Goal: Navigation & Orientation: Find specific page/section

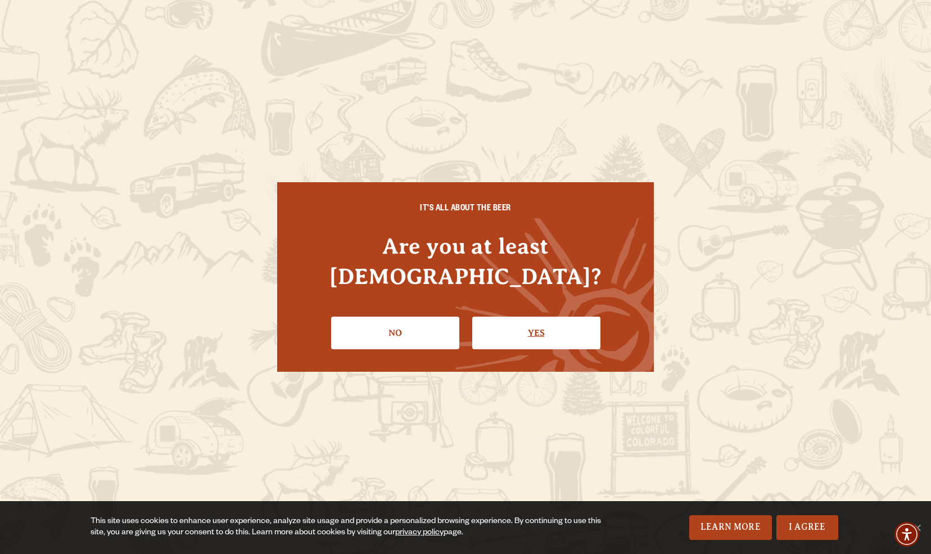
click at [534, 321] on link "Yes" at bounding box center [536, 332] width 128 height 33
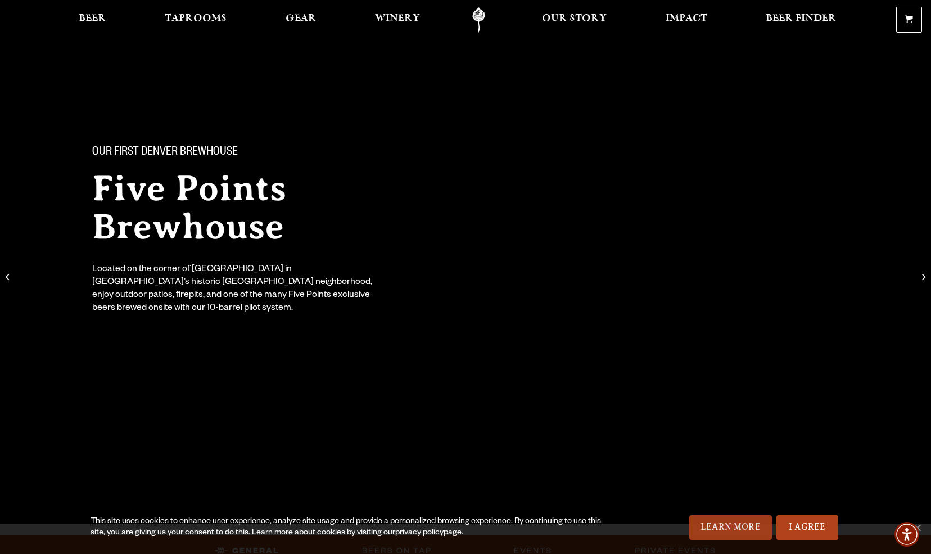
click at [736, 526] on link "Learn More" at bounding box center [730, 527] width 83 height 25
click at [194, 15] on span "Taprooms" at bounding box center [196, 18] width 62 height 9
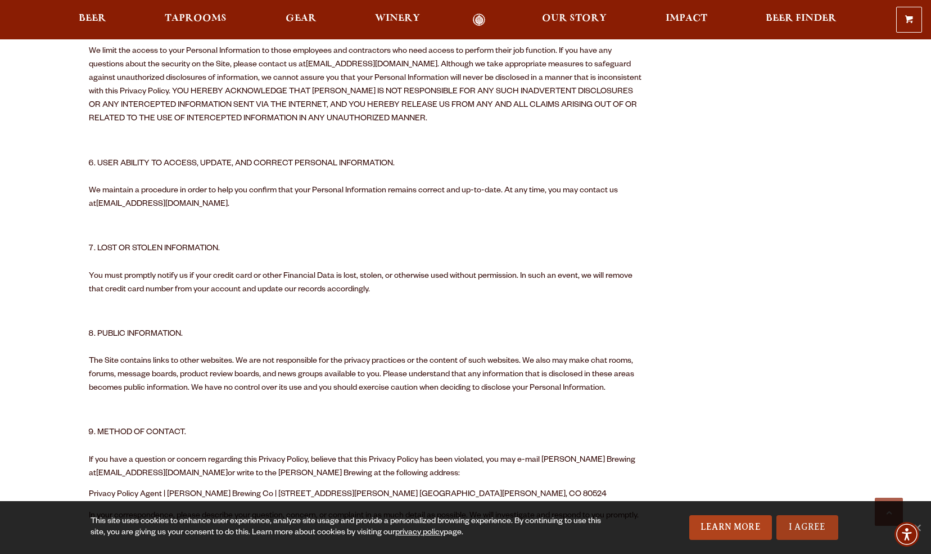
scroll to position [1480, 0]
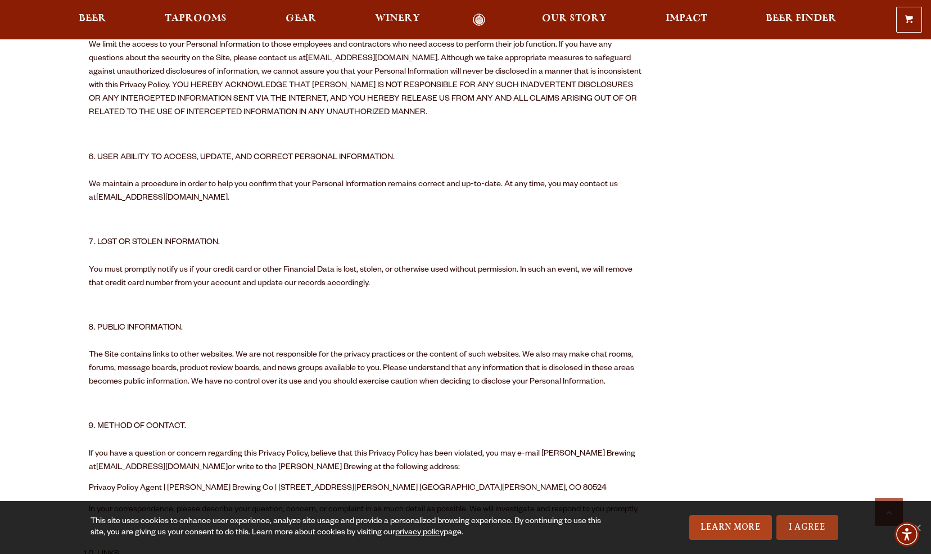
click at [805, 530] on link "I Agree" at bounding box center [807, 527] width 62 height 25
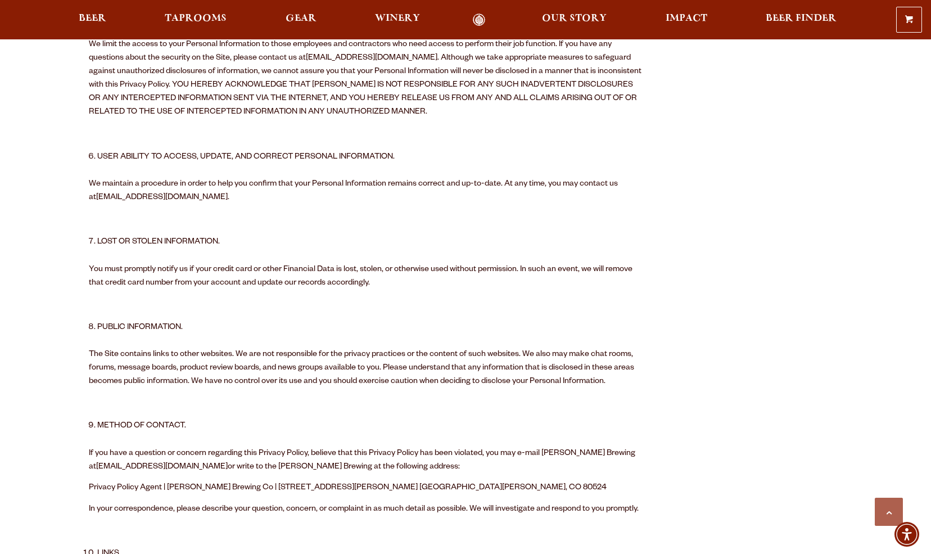
scroll to position [1482, 0]
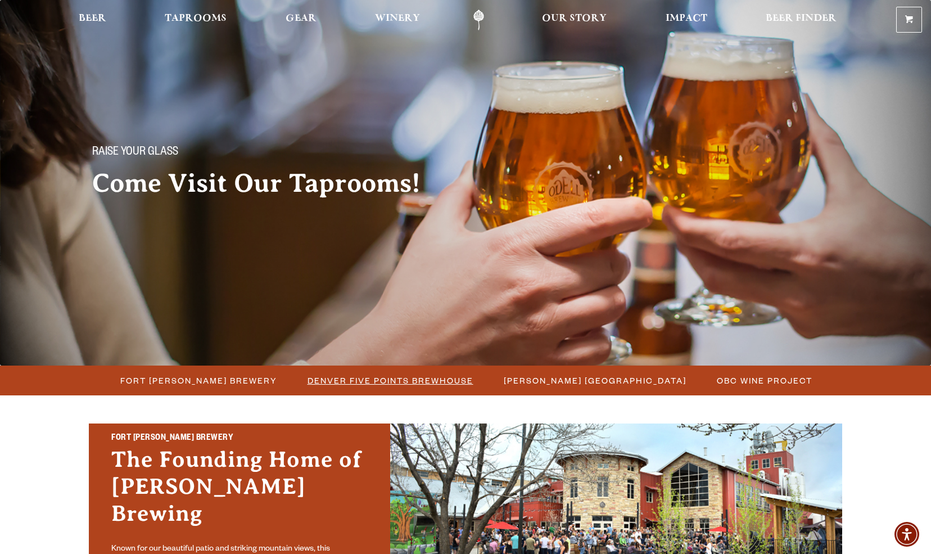
scroll to position [9, 0]
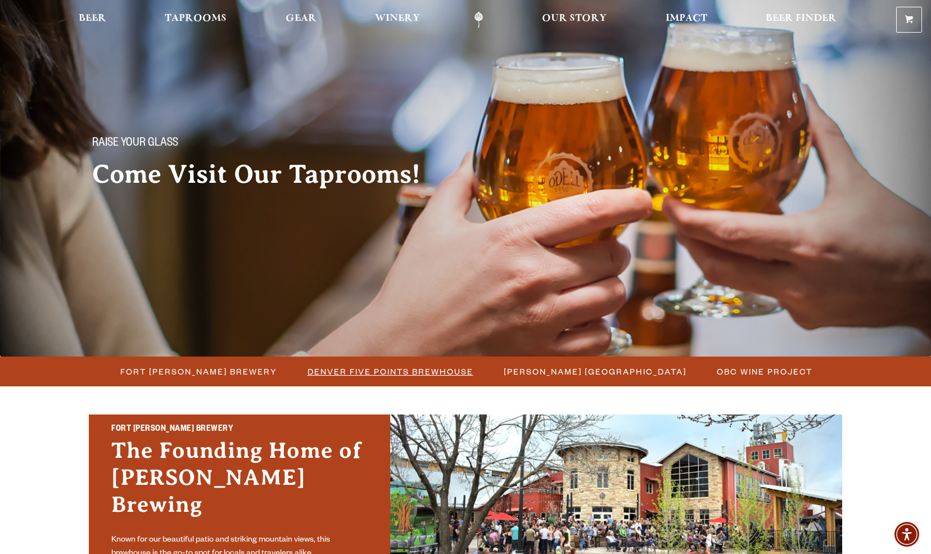
click at [389, 370] on span "Denver Five Points Brewhouse" at bounding box center [390, 371] width 166 height 16
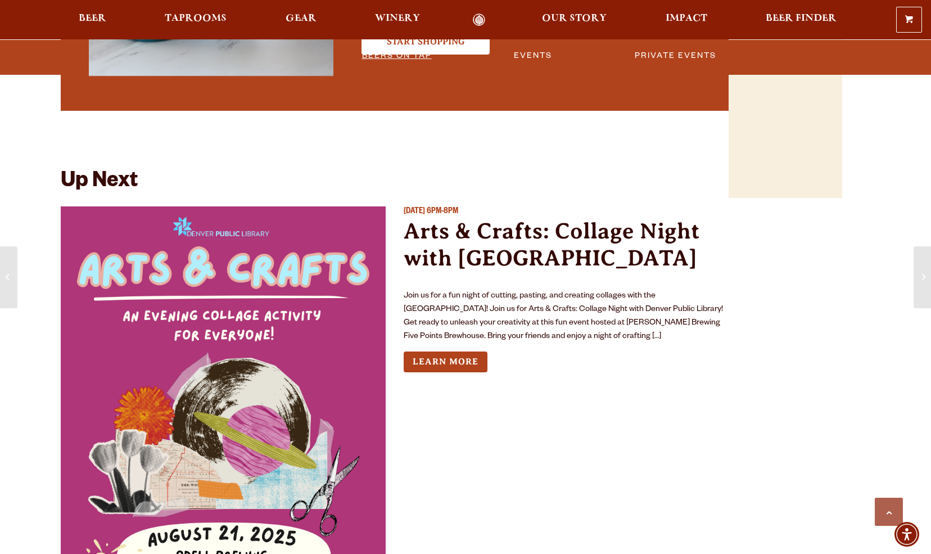
scroll to position [985, 0]
